Goal: Book appointment/travel/reservation

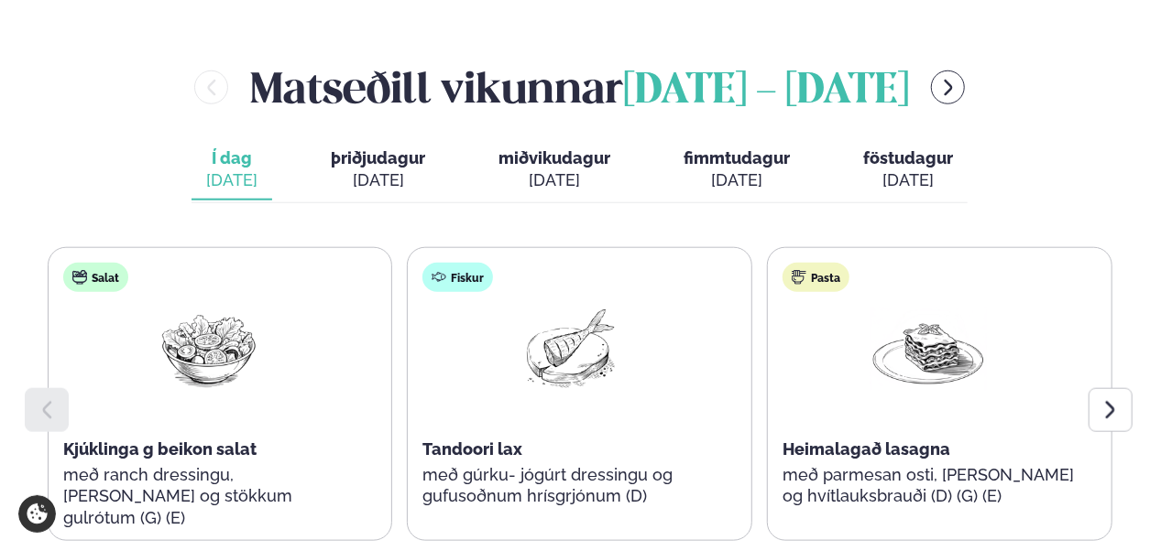
scroll to position [799, 0]
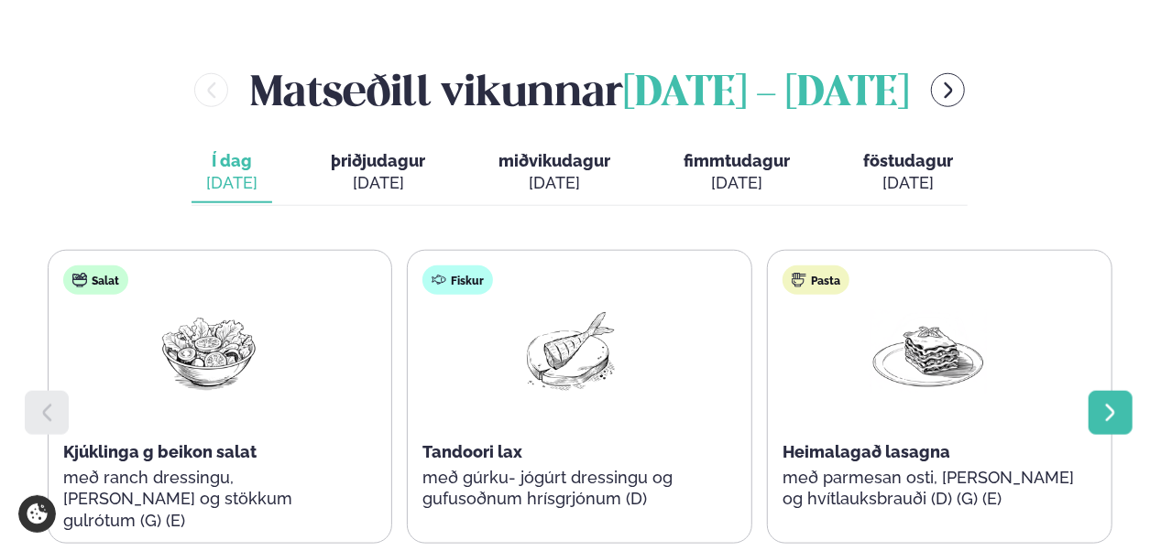
click at [1111, 402] on icon at bounding box center [1110, 413] width 22 height 22
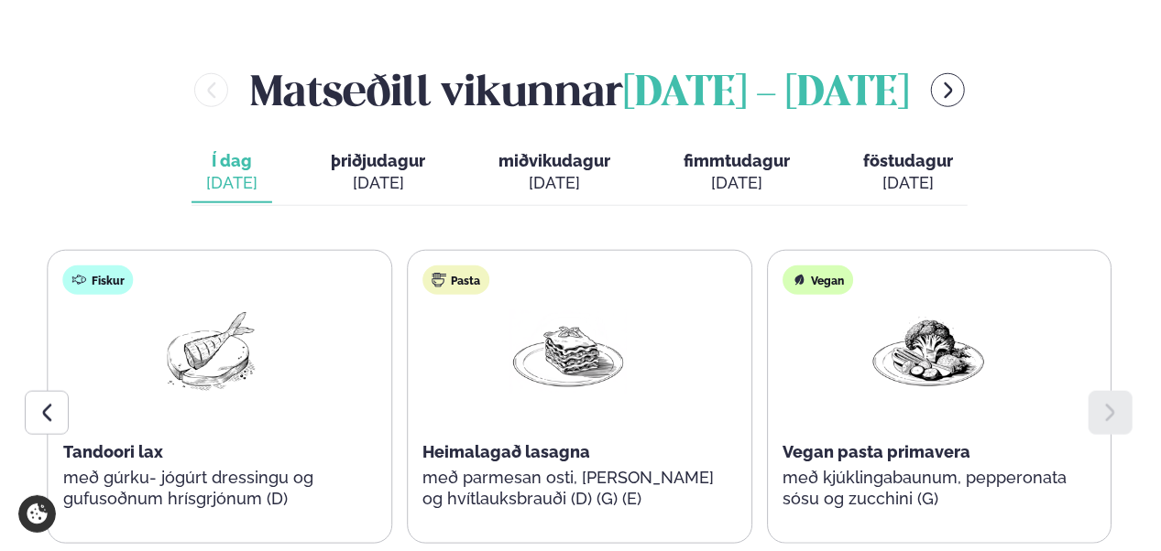
click at [346, 151] on span "þriðjudagur" at bounding box center [378, 160] width 94 height 19
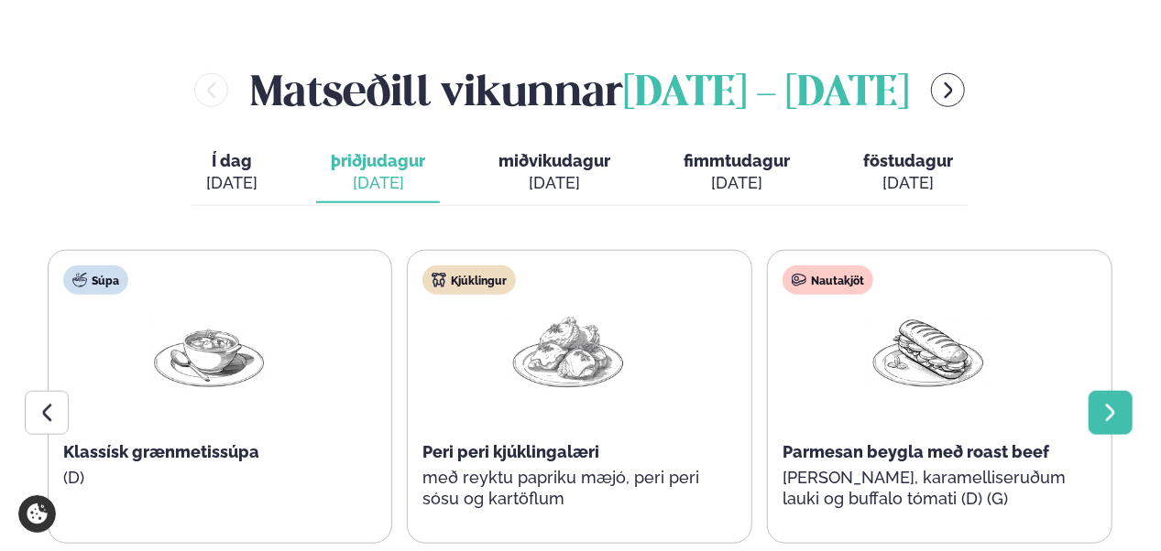
click at [1115, 402] on icon at bounding box center [1110, 413] width 22 height 22
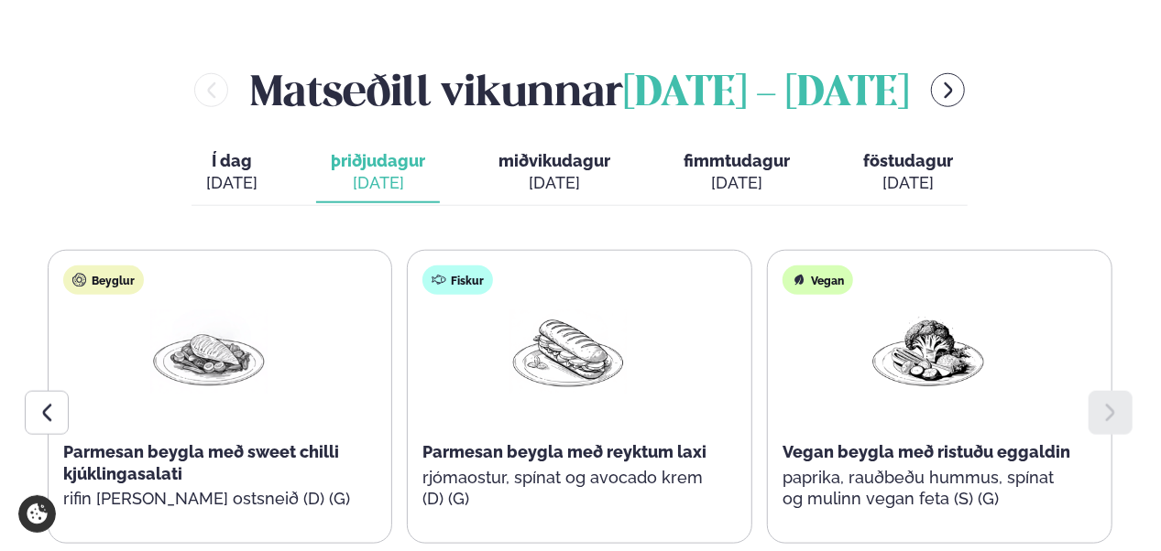
click at [540, 172] on div "[DATE]" at bounding box center [554, 183] width 112 height 22
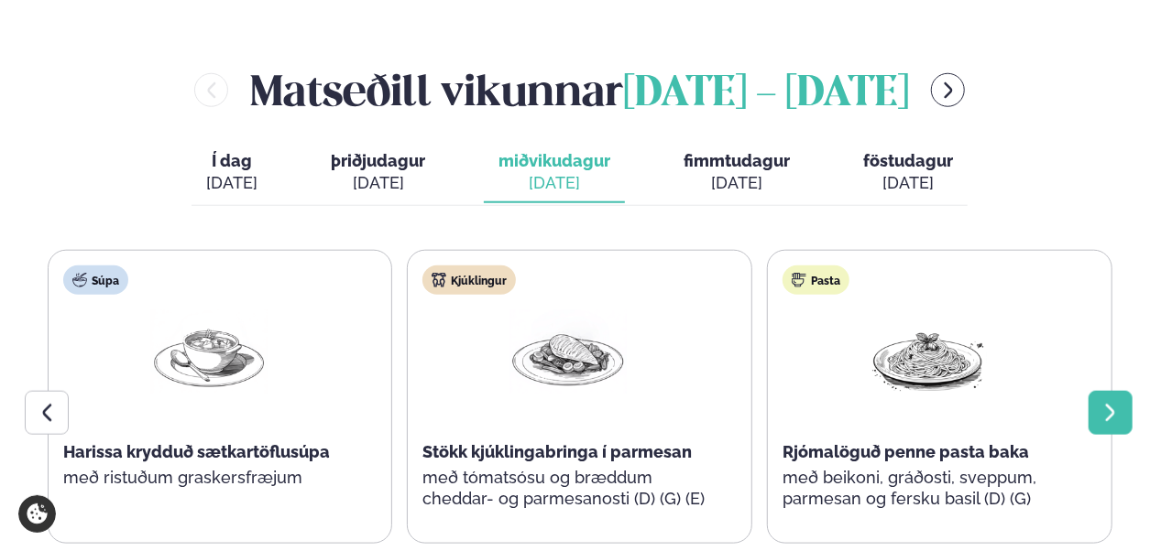
click at [1121, 402] on icon at bounding box center [1110, 413] width 22 height 22
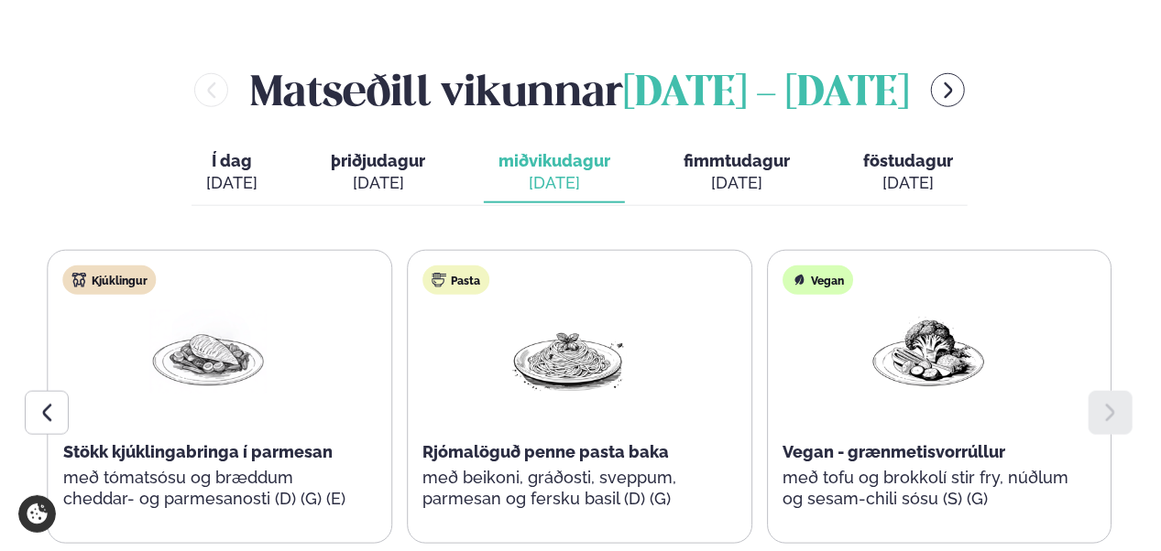
click at [720, 172] on div "[DATE]" at bounding box center [736, 183] width 106 height 22
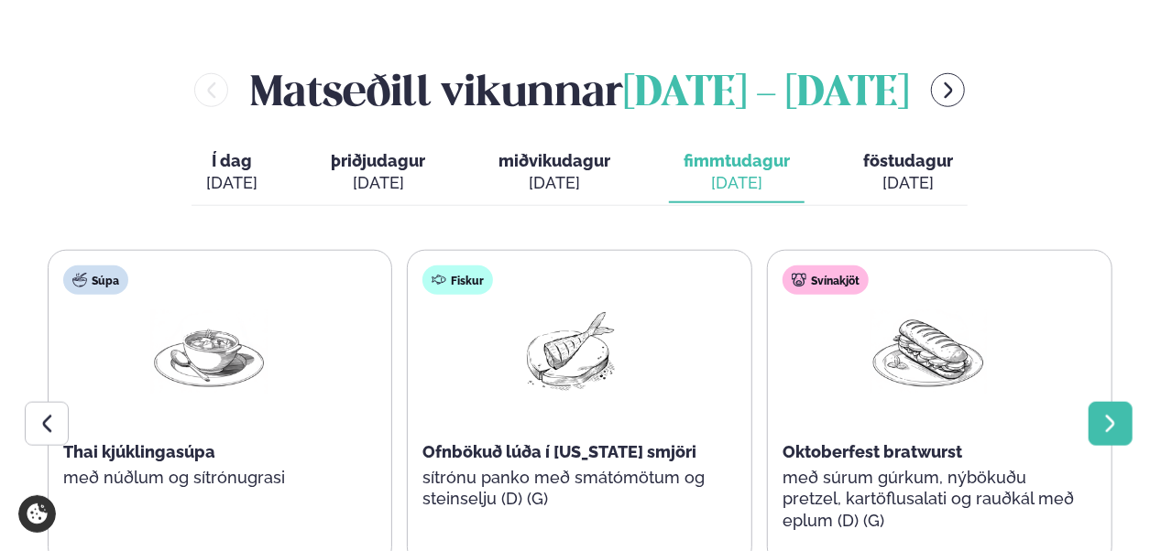
click at [1110, 413] on icon at bounding box center [1110, 424] width 22 height 22
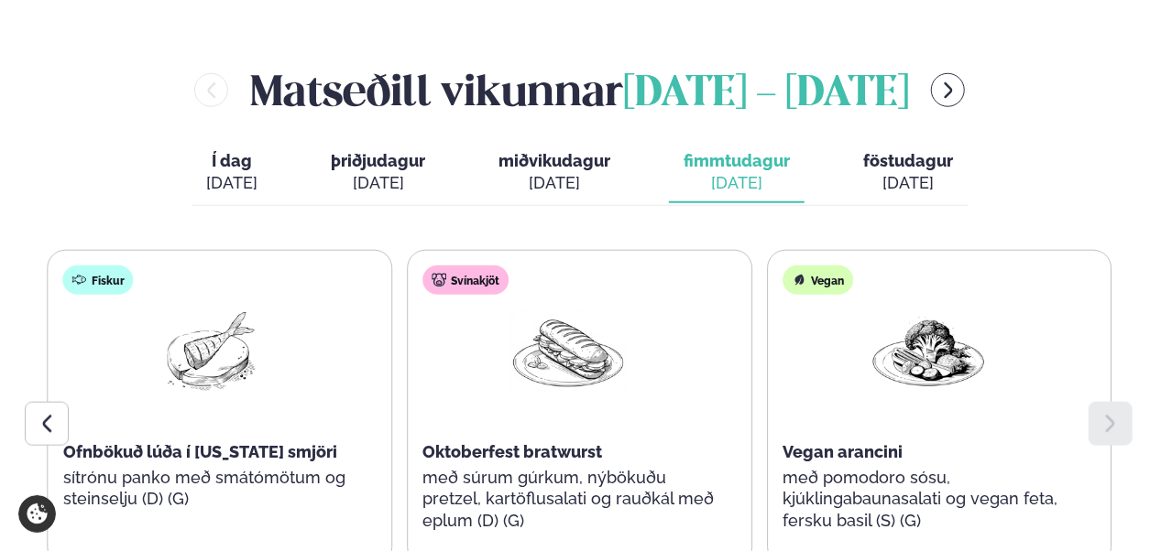
click at [1110, 413] on icon at bounding box center [1110, 424] width 22 height 22
click at [862, 143] on button "föstudagur fös. [DATE]" at bounding box center [907, 173] width 119 height 60
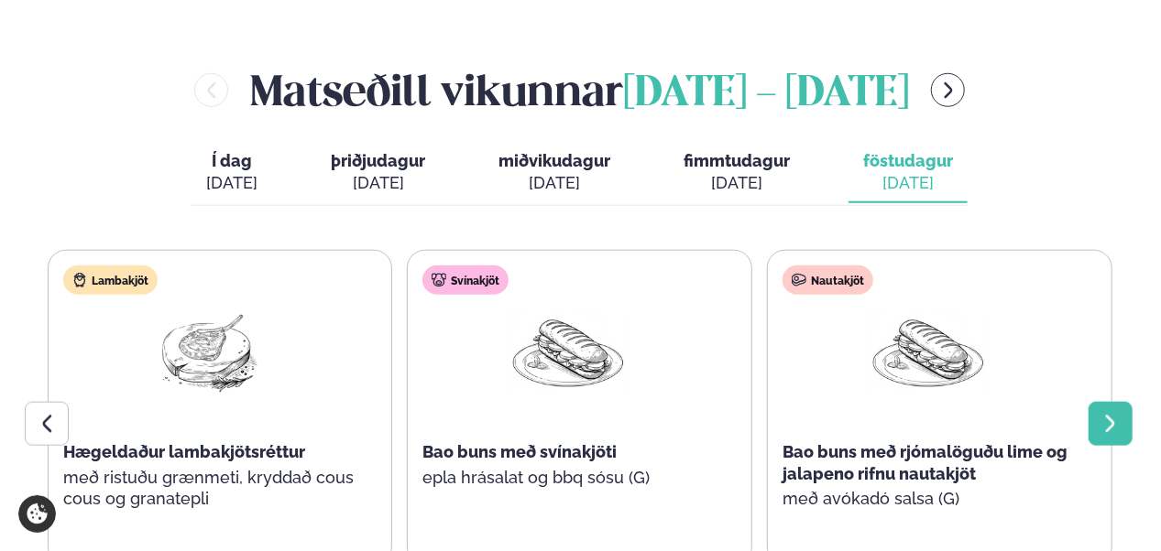
click at [1120, 413] on icon at bounding box center [1110, 424] width 22 height 22
